Goal: Information Seeking & Learning: Learn about a topic

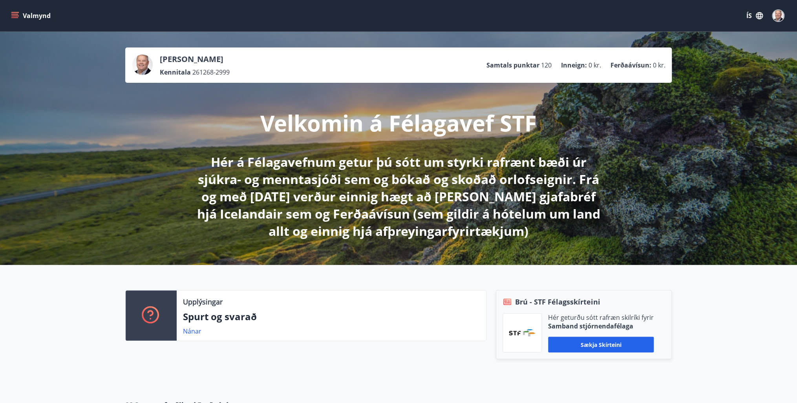
click at [20, 12] on button "Valmynd" at bounding box center [31, 16] width 44 height 14
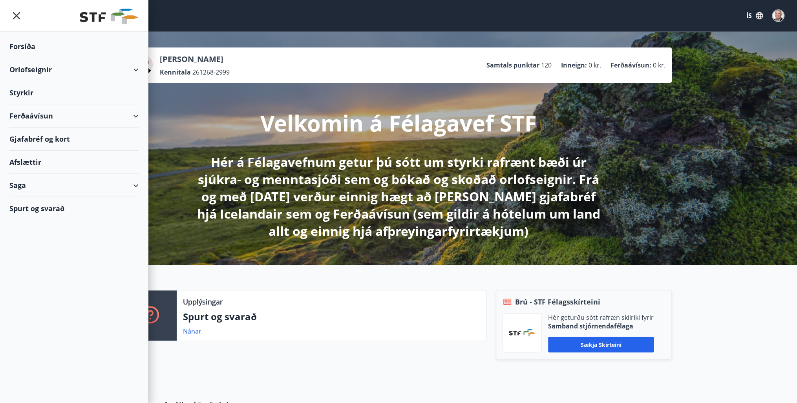
click at [29, 160] on div "Afslættir" at bounding box center [73, 162] width 129 height 23
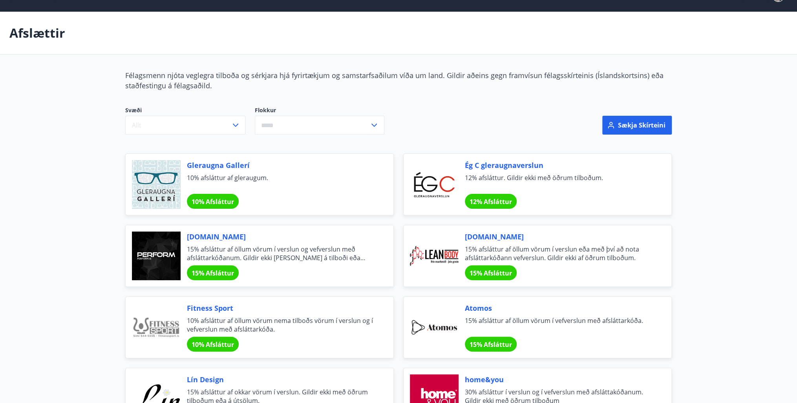
scroll to position [31, 0]
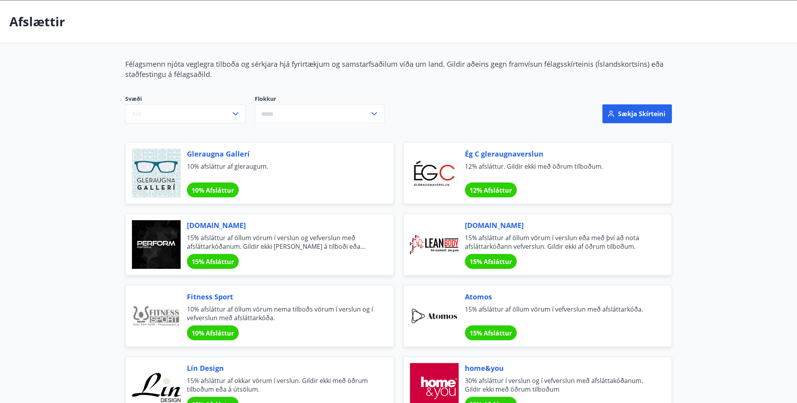
click at [372, 111] on icon at bounding box center [373, 113] width 9 height 9
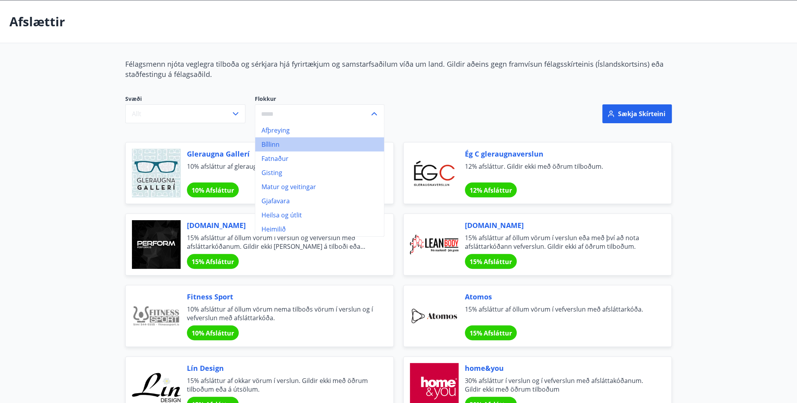
click at [286, 143] on li "Bíllinn" at bounding box center [319, 144] width 129 height 14
type input "*******"
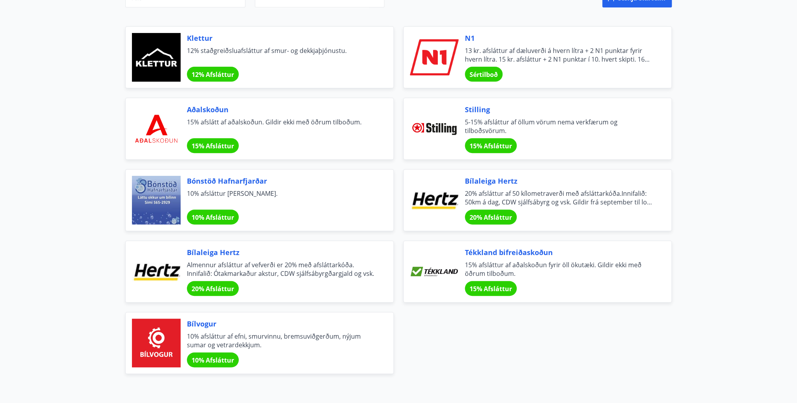
scroll to position [157, 0]
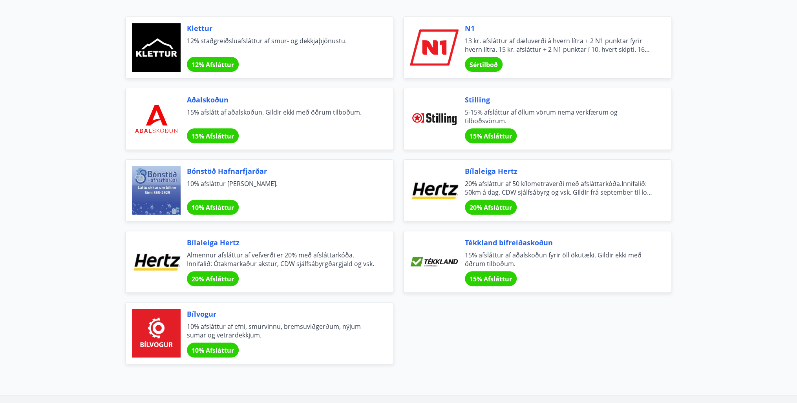
click at [294, 262] on span "Almennur afsláttur af vefverði er 20% með afsláttarkóða. Innifalið: Ótakmarkaðu…" at bounding box center [281, 259] width 188 height 17
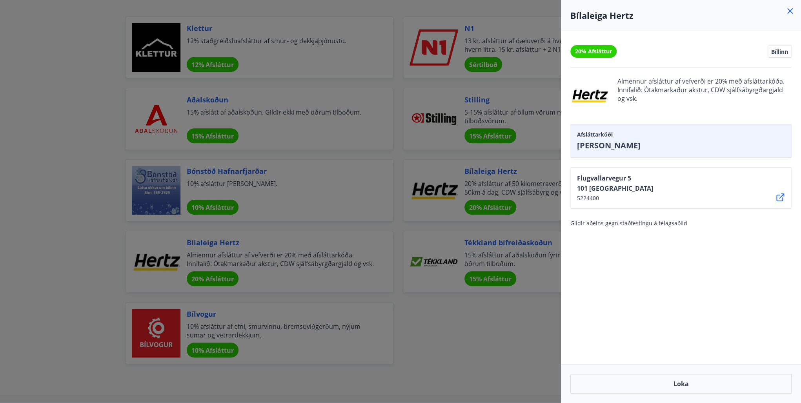
click at [630, 228] on div "20% Afsláttur Bíllinn Almennur afsláttur af vefverði er 20% með afsláttarkóða. …" at bounding box center [681, 197] width 240 height 333
click at [670, 252] on div "20% Afsláttur Bíllinn Almennur afsláttur af vefverði er 20% með afsláttarkóða. …" at bounding box center [681, 197] width 240 height 333
click at [667, 382] on button "Loka" at bounding box center [681, 384] width 221 height 20
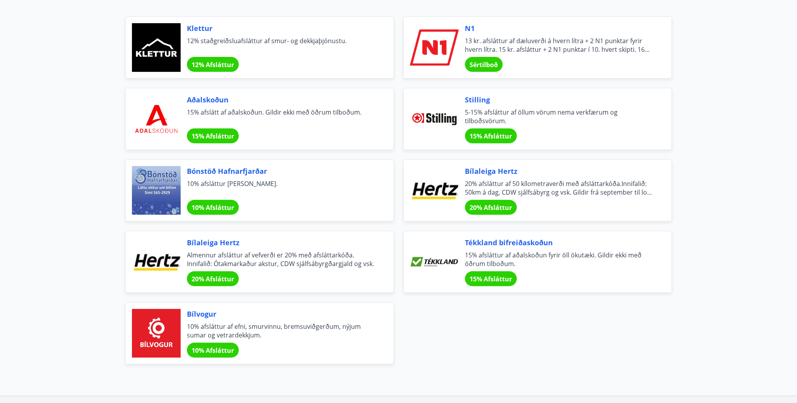
click at [498, 199] on div "Bílaleiga Hertz 20% afsláttur af 50 kílometraverði með afsláttarkóða.Innifalið:…" at bounding box center [559, 190] width 188 height 49
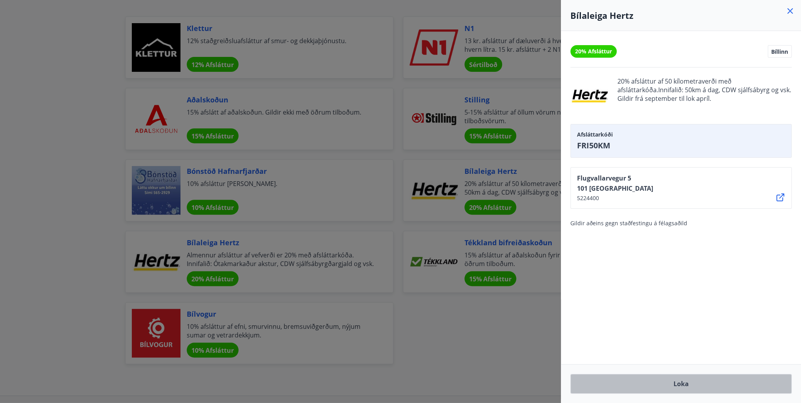
click at [680, 381] on button "Loka" at bounding box center [681, 384] width 221 height 20
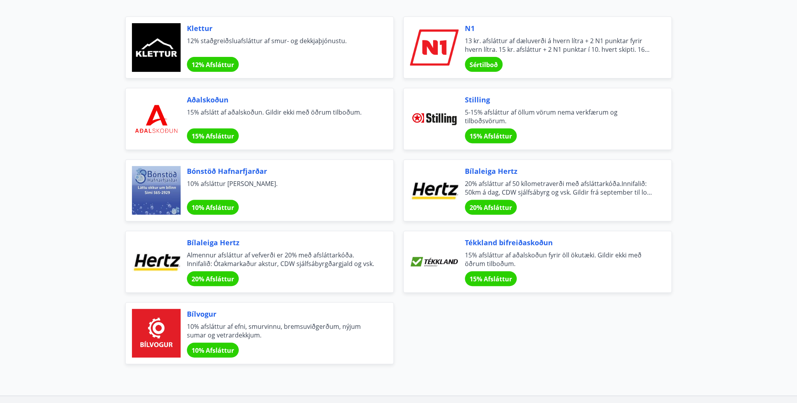
click at [639, 343] on div "Gleraugna Gallerí 10% afsláttur af gleraugum. 10% Afsláttur Ég C gleraugnaversl…" at bounding box center [394, 185] width 556 height 357
click at [576, 181] on span "20% afsláttur af 50 kílometraverði með afsláttarkóða.Innifalið: 50km á dag, CDW…" at bounding box center [559, 187] width 188 height 17
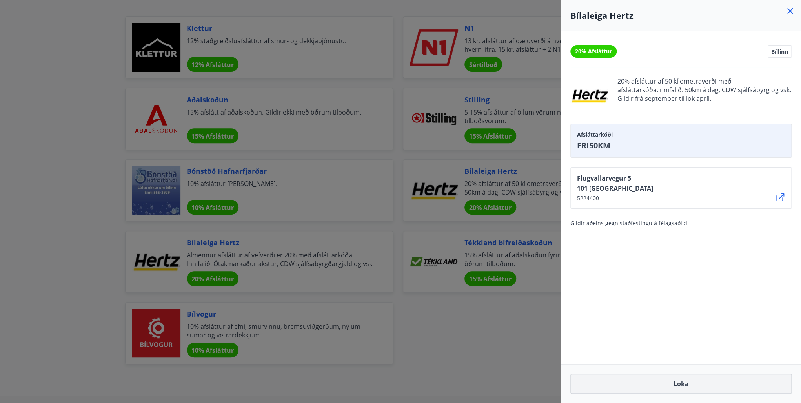
click at [678, 380] on button "Loka" at bounding box center [681, 384] width 221 height 20
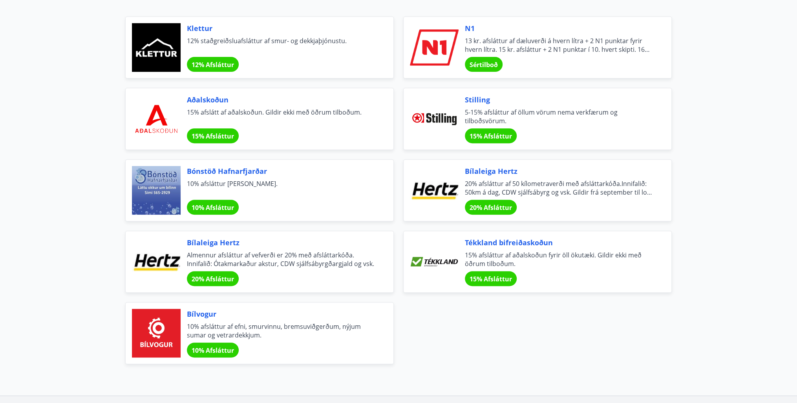
click at [223, 259] on span "Almennur afsláttur af vefverði er 20% með afsláttarkóða. Innifalið: Ótakmarkaðu…" at bounding box center [281, 259] width 188 height 17
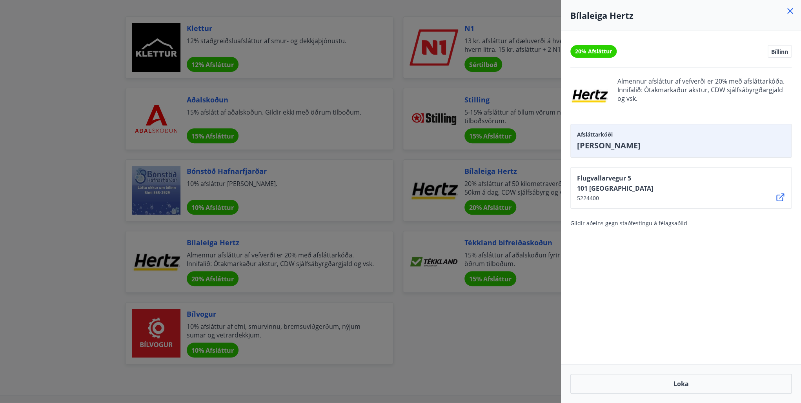
click at [704, 287] on div "20% Afsláttur Bíllinn Almennur afsláttur af vefverði er 20% með afsláttarkóða. …" at bounding box center [681, 197] width 240 height 333
click at [60, 110] on div at bounding box center [400, 201] width 801 height 403
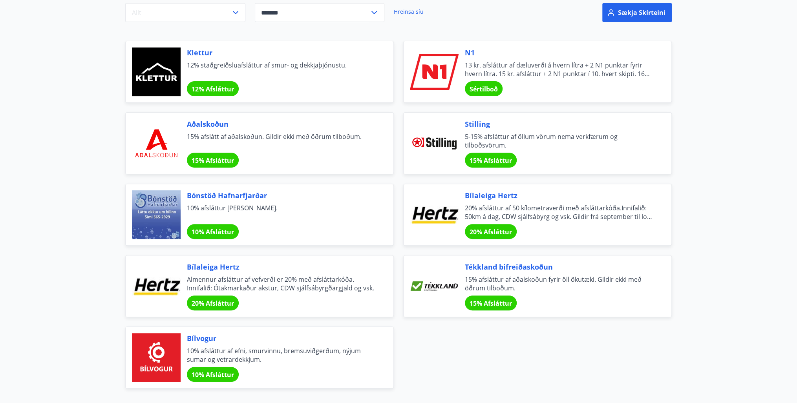
scroll to position [0, 0]
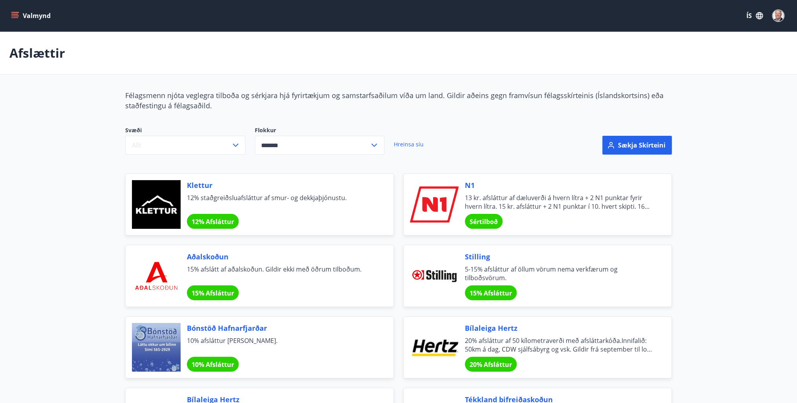
drag, startPoint x: 744, startPoint y: 283, endPoint x: 701, endPoint y: 268, distance: 46.0
click at [744, 283] on main "Afslættir Félagsmenn njóta veglegra tilboða og sérkjara hjá fyrirtækjum og sams…" at bounding box center [398, 276] width 797 height 489
click at [286, 112] on div "Félagsmenn njóta veglegra tilboða og sérkjara hjá fyrirtækjum og samstarfsaðilu…" at bounding box center [398, 305] width 565 height 431
